Goal: Transaction & Acquisition: Purchase product/service

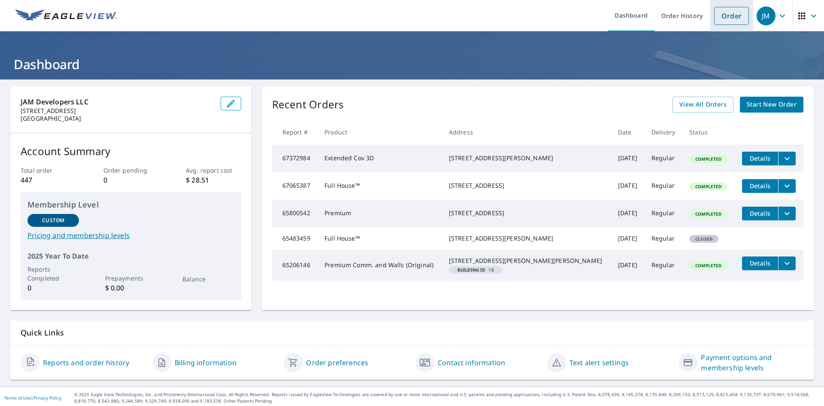
click at [721, 10] on link "Order" at bounding box center [731, 16] width 35 height 18
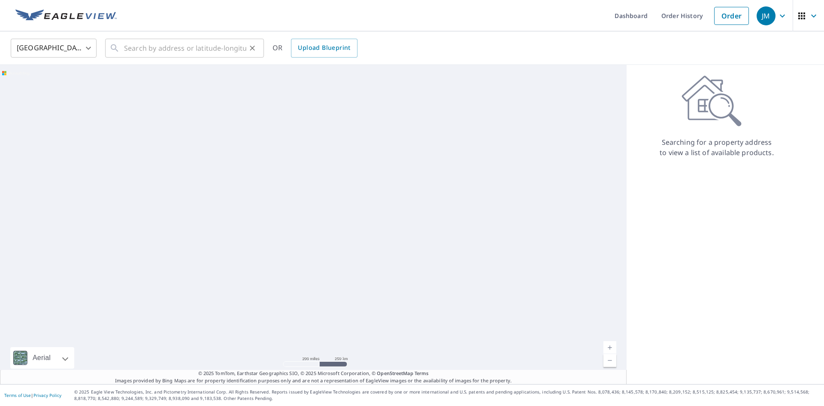
click at [122, 47] on div "​" at bounding box center [184, 48] width 159 height 19
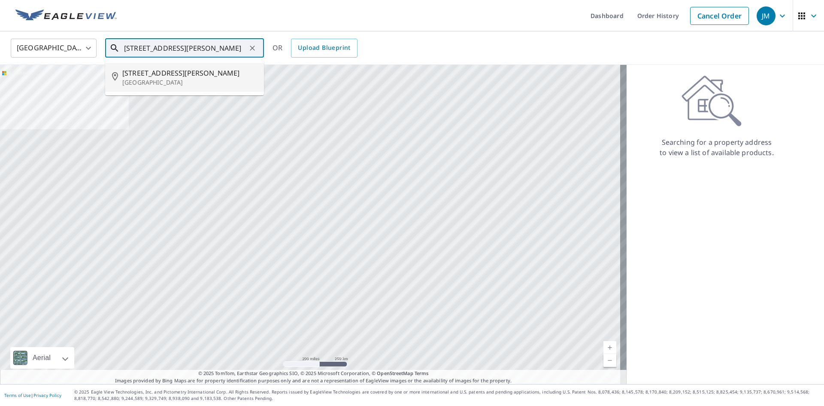
click at [164, 80] on p "[GEOGRAPHIC_DATA]" at bounding box center [189, 82] width 135 height 9
type input "[STREET_ADDRESS][PERSON_NAME][PERSON_NAME]"
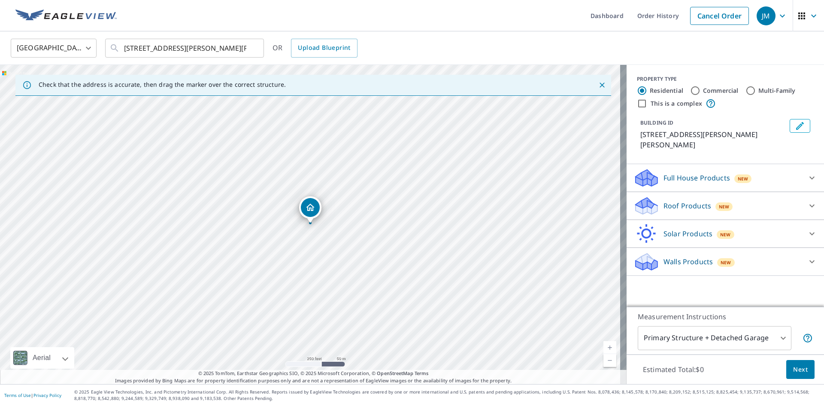
drag, startPoint x: 702, startPoint y: 172, endPoint x: 693, endPoint y: 191, distance: 21.7
click at [694, 191] on div "Full House Products New Full House™ $91 Roof Products New Premium $24.25 - $75.…" at bounding box center [726, 220] width 198 height 112
click at [687, 201] on p "Roof Products" at bounding box center [688, 206] width 48 height 10
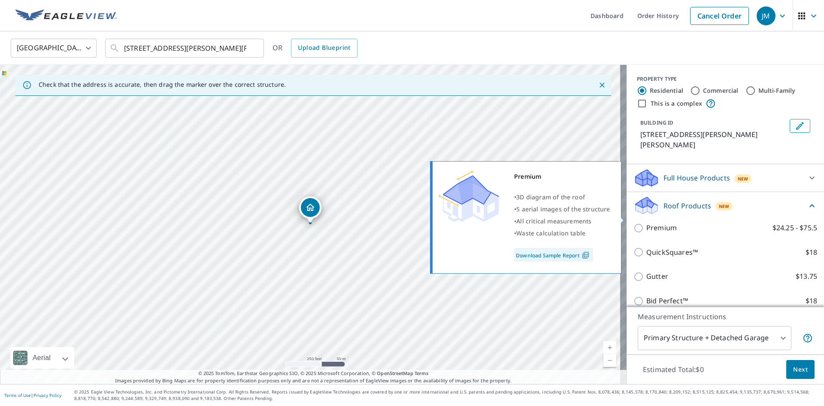
click at [651, 222] on p "Premium" at bounding box center [662, 227] width 30 height 11
click at [647, 223] on input "Premium $24.25 - $75.5" at bounding box center [640, 228] width 13 height 10
checkbox input "true"
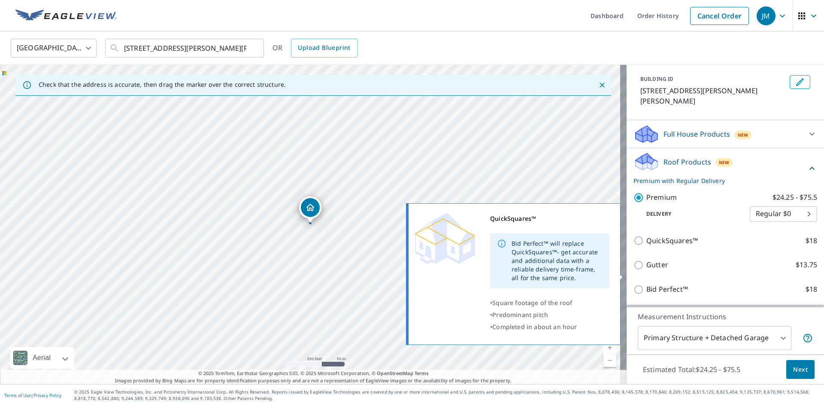
scroll to position [86, 0]
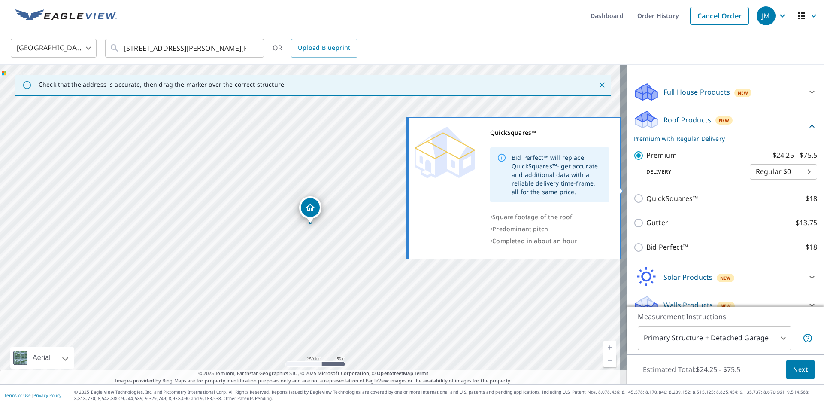
click at [635, 193] on input "QuickSquares™ $18" at bounding box center [640, 198] width 13 height 10
checkbox input "true"
checkbox input "false"
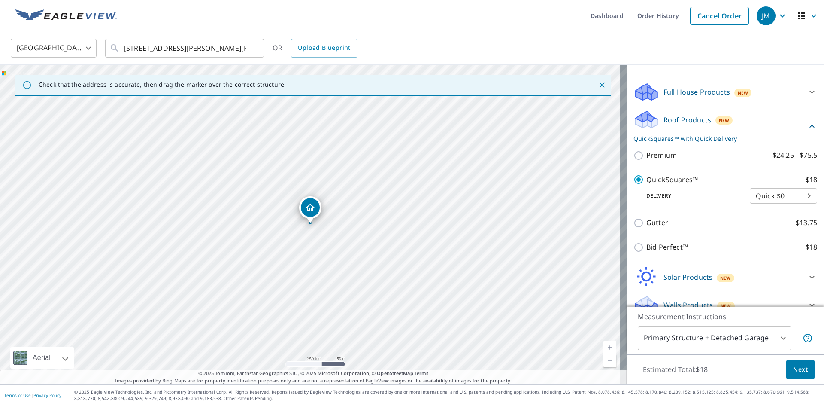
click at [795, 371] on span "Next" at bounding box center [800, 369] width 15 height 11
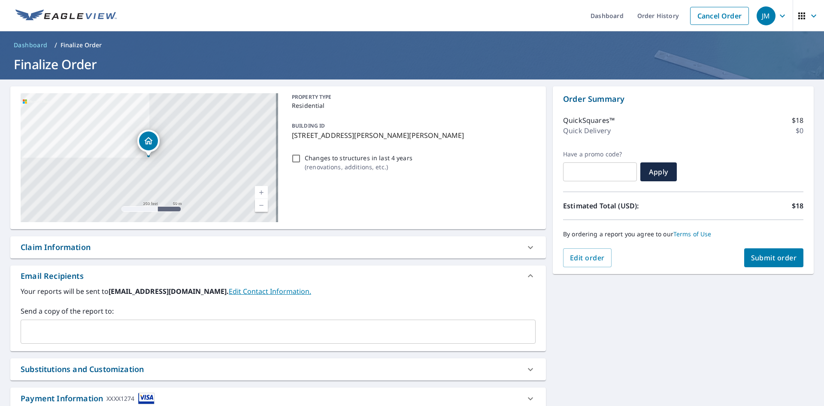
click at [760, 261] on span "Submit order" at bounding box center [774, 257] width 46 height 9
checkbox input "true"
